Goal: Information Seeking & Learning: Learn about a topic

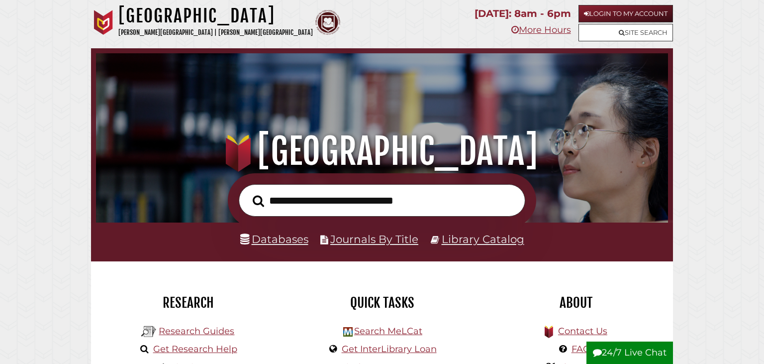
scroll to position [189, 567]
click at [456, 237] on link "Library Catalog" at bounding box center [483, 238] width 83 height 13
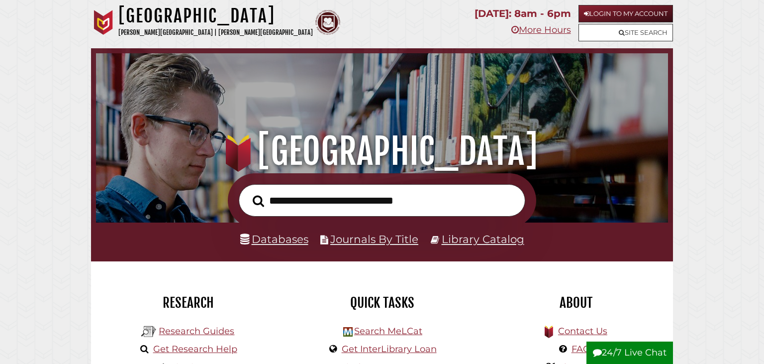
scroll to position [189, 567]
type input "**********"
click at [248, 192] on button "Search" at bounding box center [258, 200] width 21 height 17
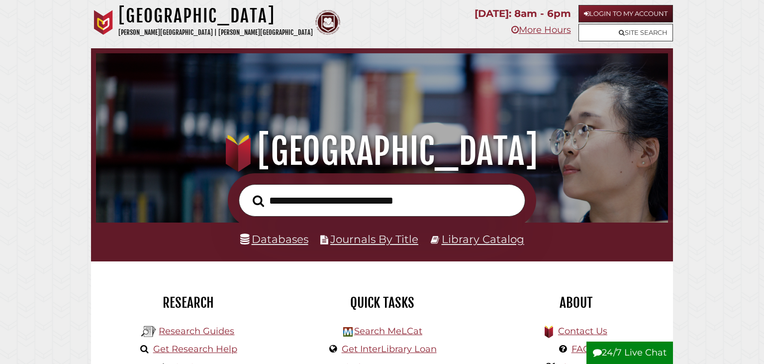
scroll to position [189, 567]
click at [301, 243] on link "Databases" at bounding box center [274, 238] width 68 height 13
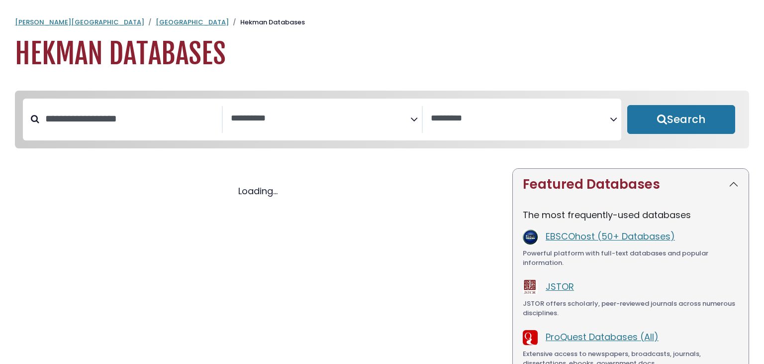
select select "Database Subject Filter"
select select "Database Vendors Filter"
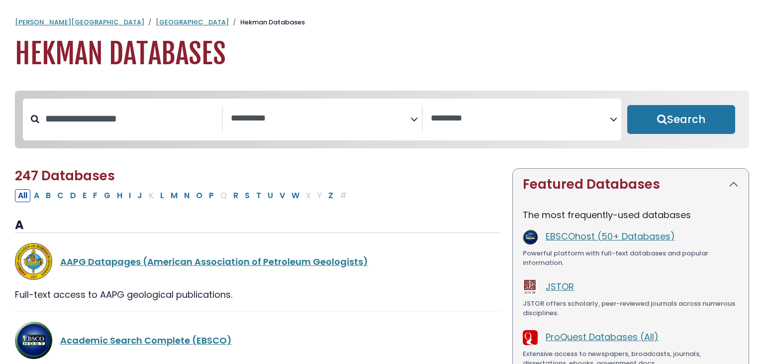
select select "Database Subject Filter"
select select "Database Vendors Filter"
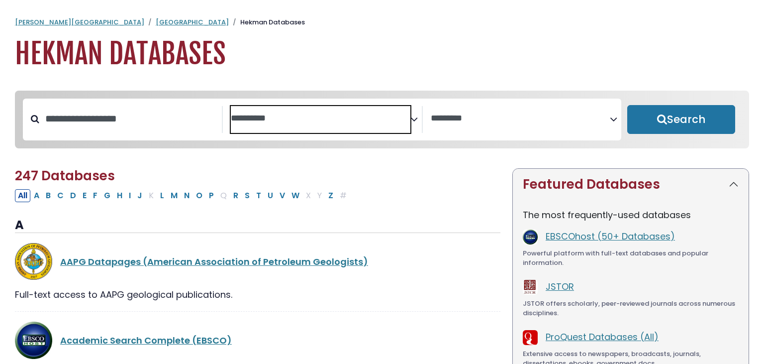
click at [408, 125] on span "Search filters" at bounding box center [321, 119] width 180 height 27
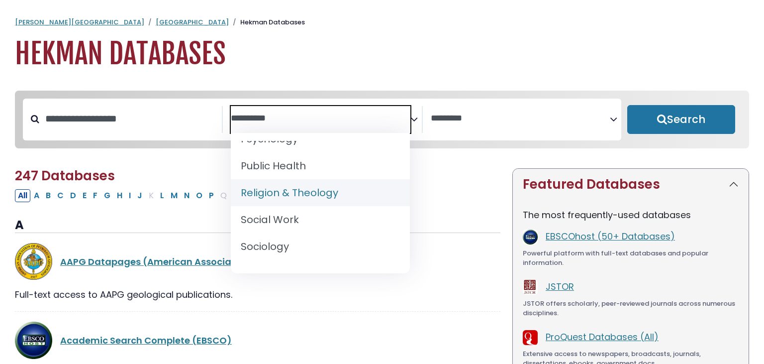
scroll to position [930, 0]
select select "*****"
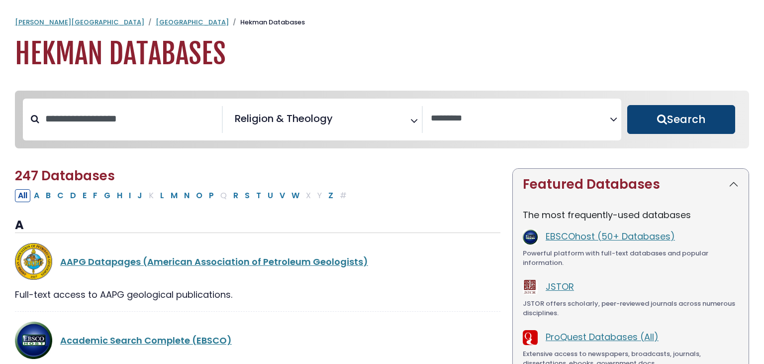
click at [682, 124] on button "Search" at bounding box center [681, 119] width 108 height 29
select select "Database Vendors Filter"
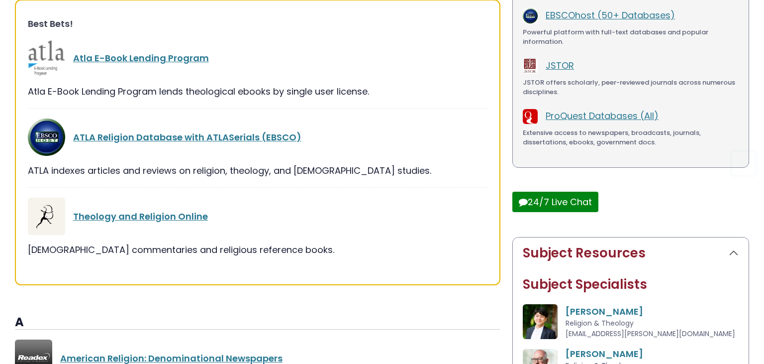
scroll to position [226, 0]
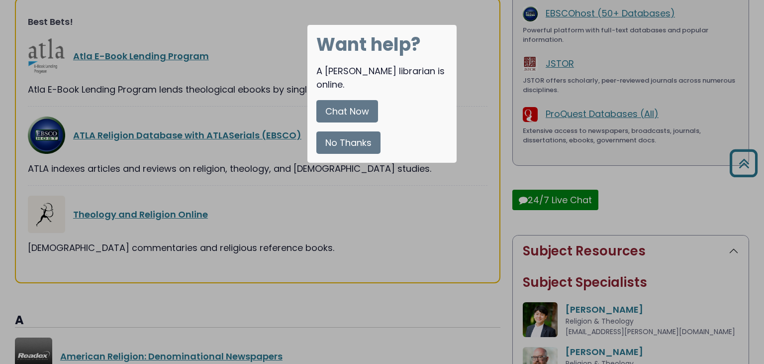
click at [353, 131] on button "No Thanks" at bounding box center [348, 142] width 64 height 22
